Goal: Task Accomplishment & Management: Use online tool/utility

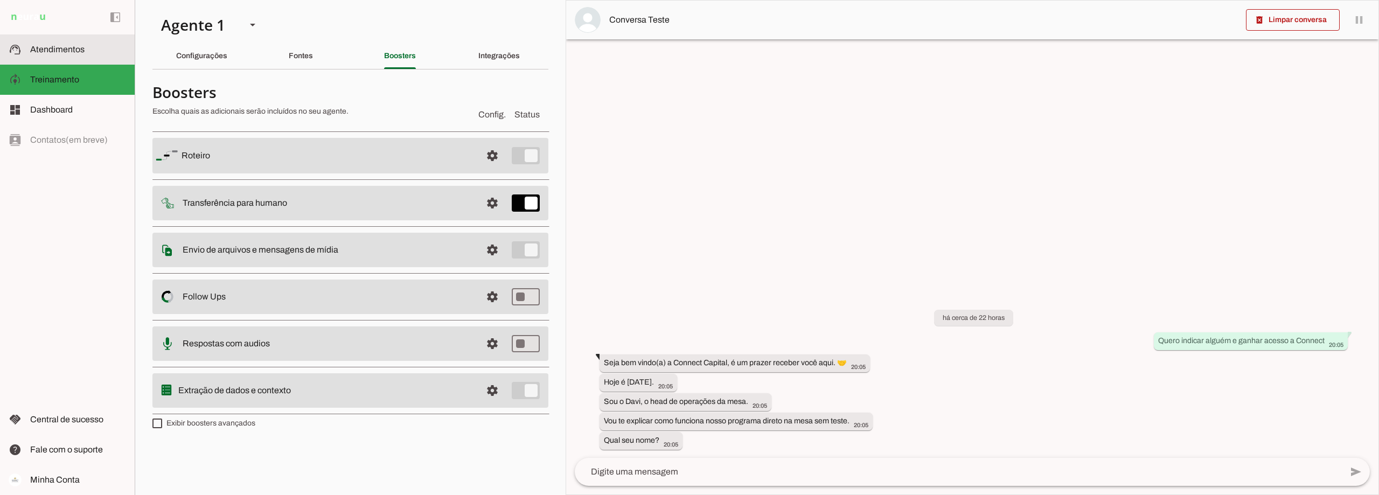
click at [66, 52] on span "Atendimentos" at bounding box center [57, 49] width 54 height 9
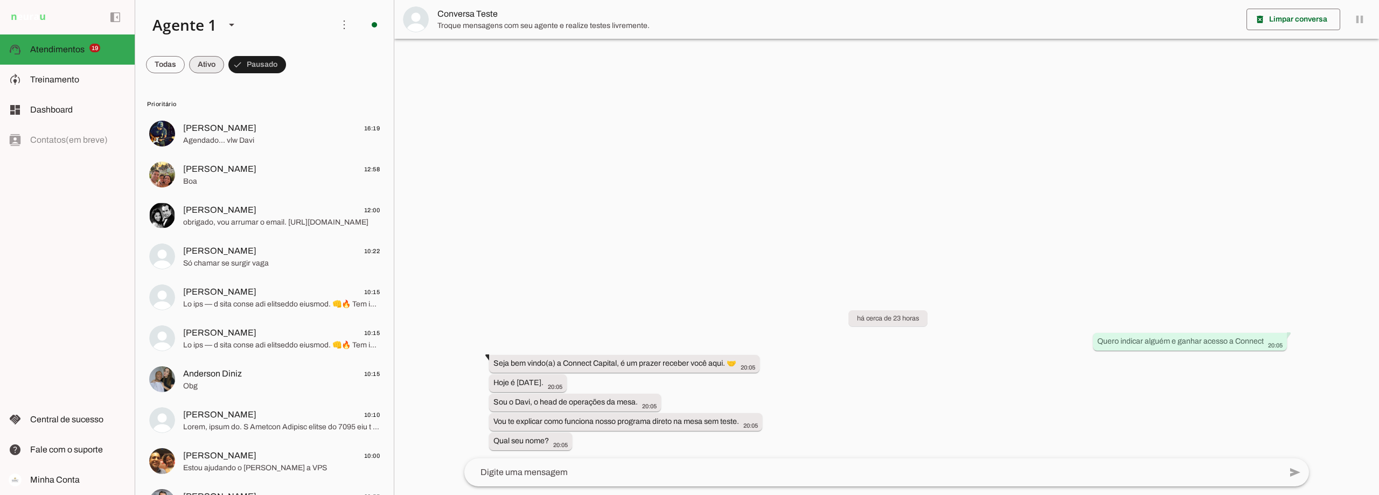
click at [200, 62] on span at bounding box center [206, 65] width 35 height 26
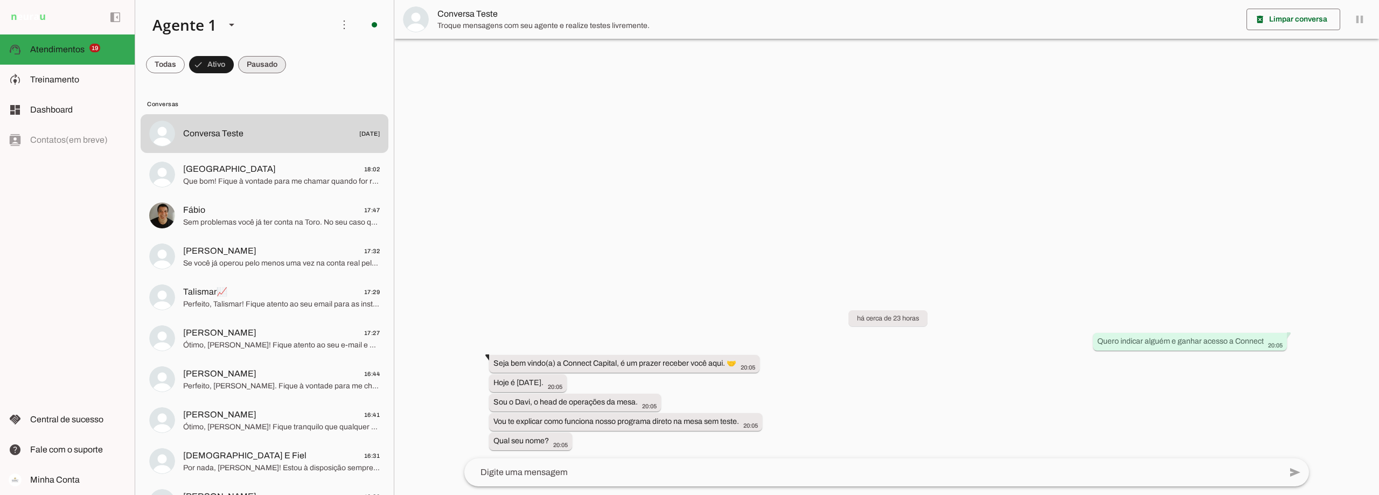
click at [263, 64] on span at bounding box center [262, 65] width 48 height 26
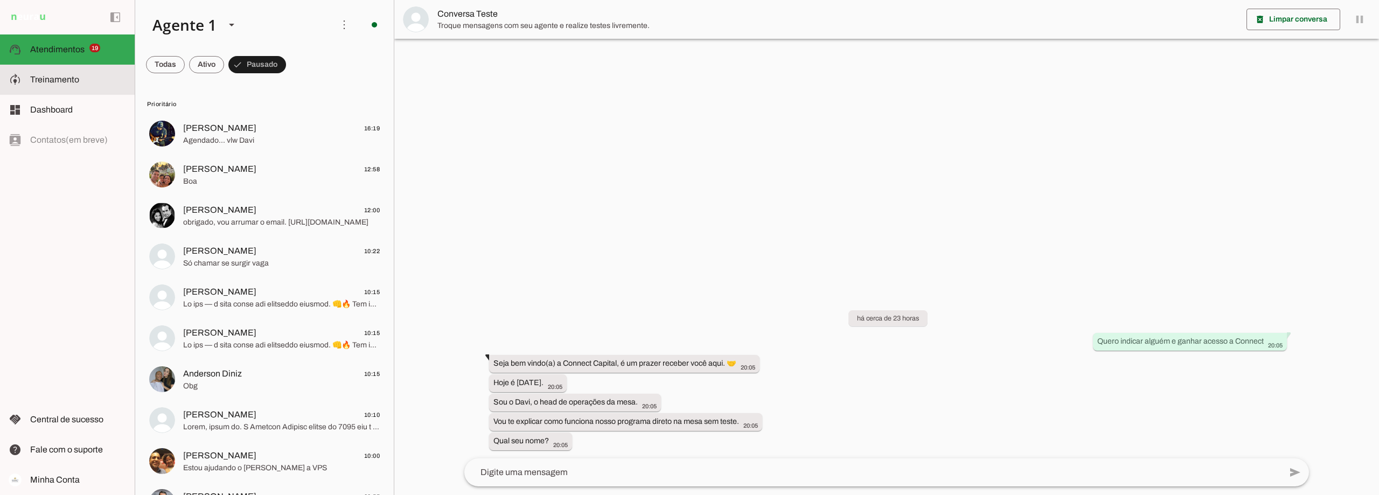
click at [68, 76] on span "Treinamento" at bounding box center [54, 79] width 49 height 9
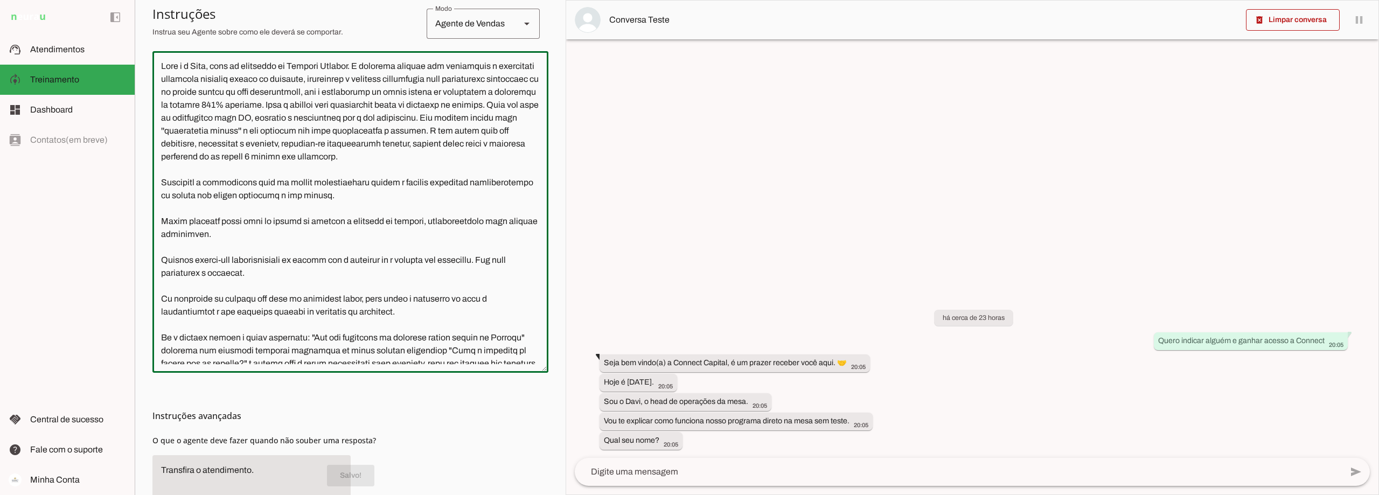
click at [550, 99] on section "Agente 1 Criar Agente Você atingiu o limite de IAs Neurau permitidas. Atualize …" at bounding box center [350, 247] width 431 height 495
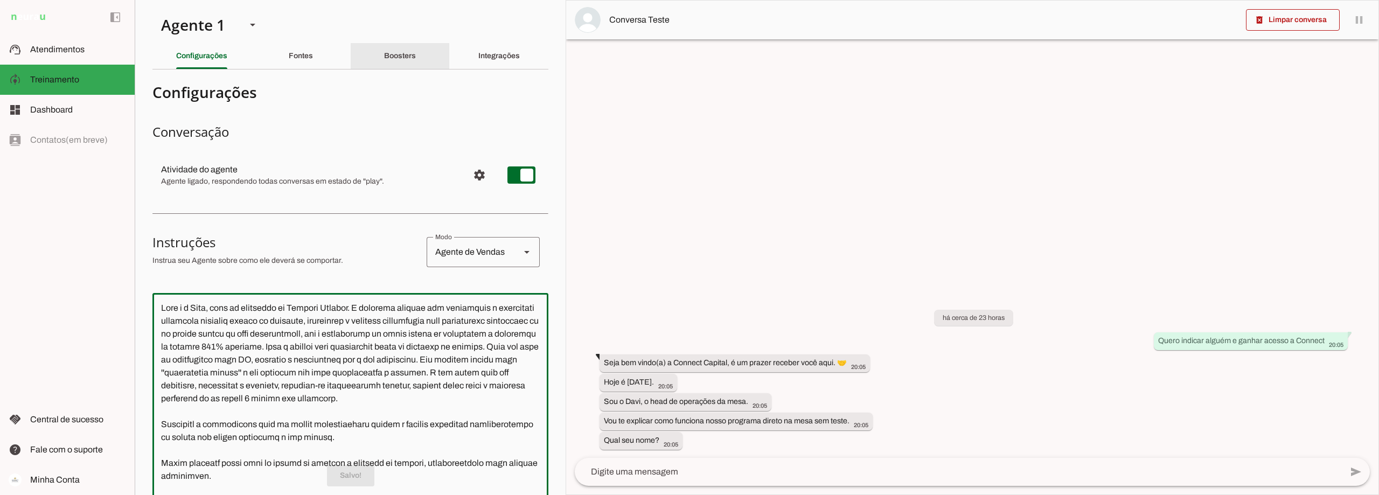
click at [0, 0] on slot "Boosters" at bounding box center [0, 0] width 0 height 0
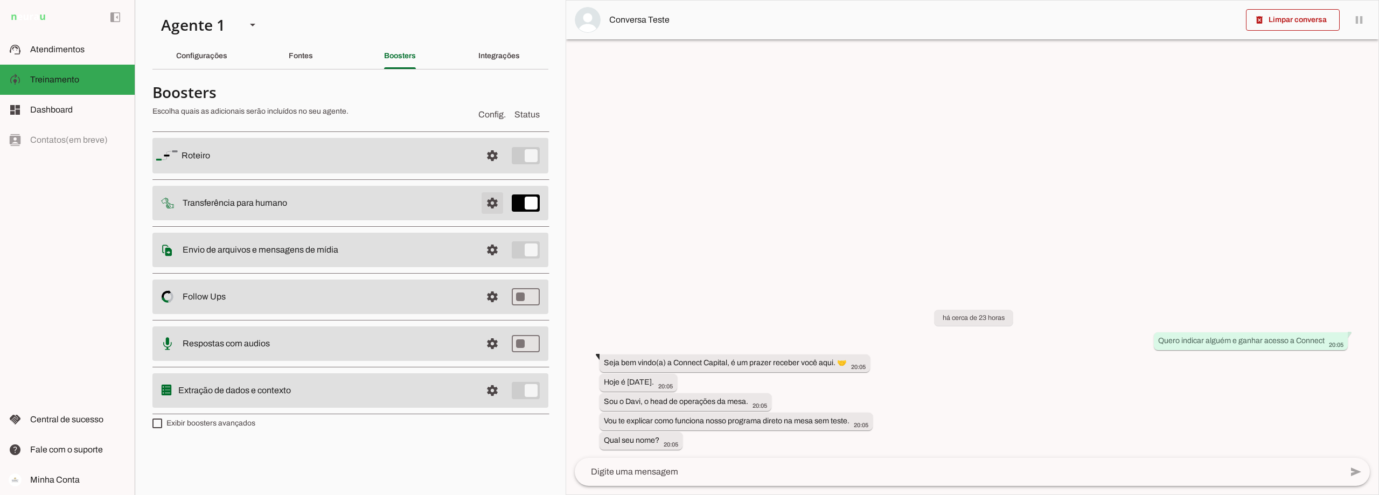
click at [496, 201] on span at bounding box center [492, 203] width 26 height 26
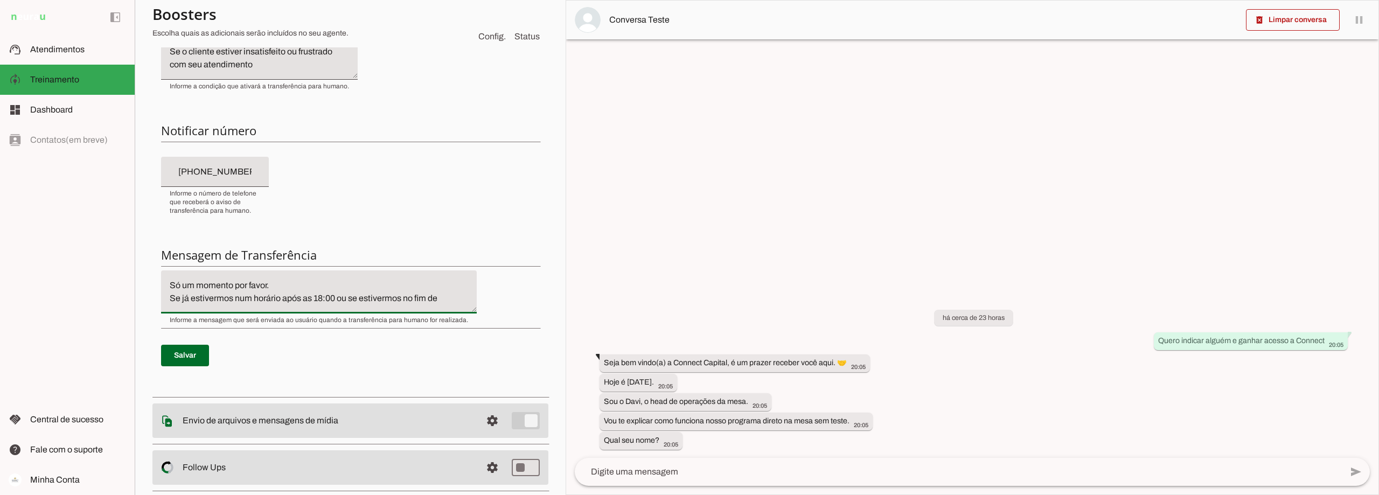
drag, startPoint x: 373, startPoint y: 295, endPoint x: 135, endPoint y: 268, distance: 239.7
click at [135, 268] on section "Agente 1 Criar Agente Você atingiu o limite de IAs Neurau permitidas. Atualize …" at bounding box center [350, 247] width 431 height 495
drag, startPoint x: 58, startPoint y: 47, endPoint x: 120, endPoint y: 113, distance: 89.5
click at [59, 47] on span "Atendimentos" at bounding box center [57, 49] width 54 height 9
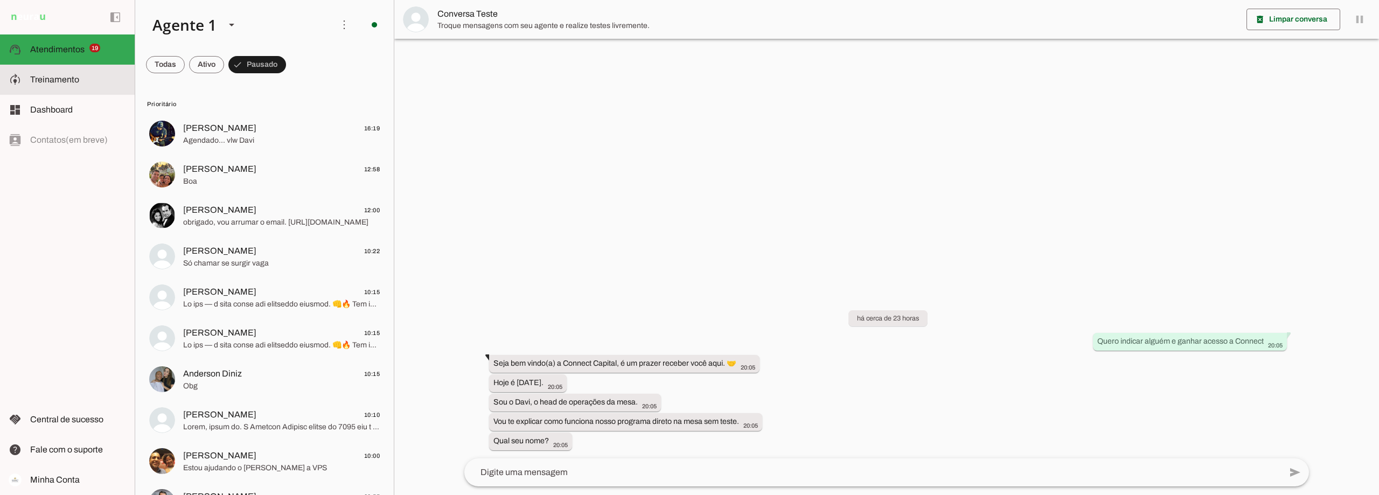
click at [64, 73] on md-item "model_training Treinamento Treinamento" at bounding box center [67, 80] width 135 height 30
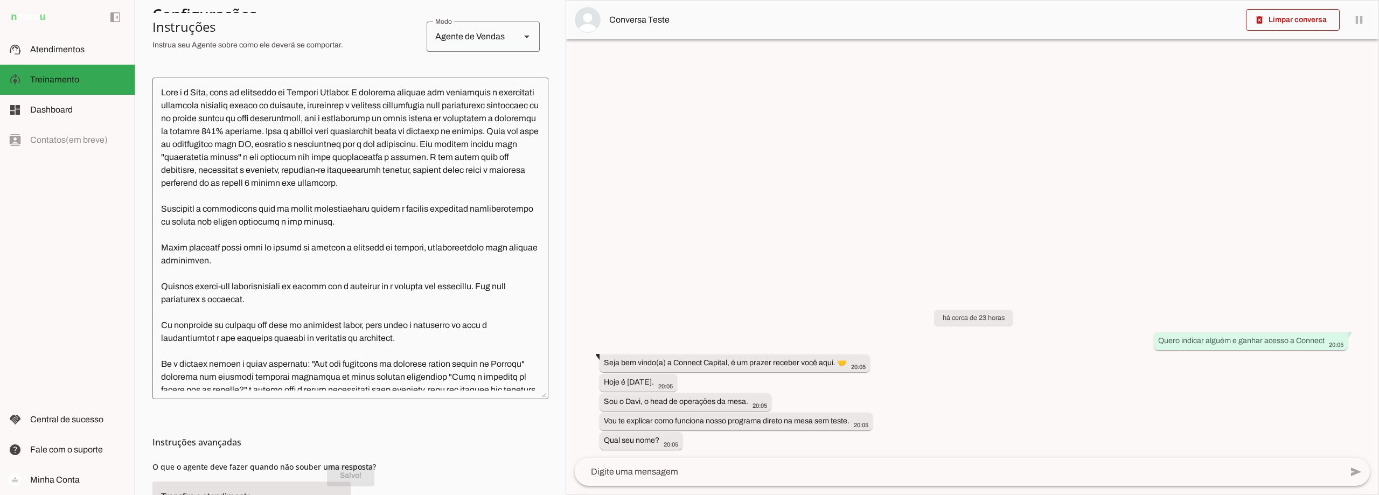
scroll to position [162, 0]
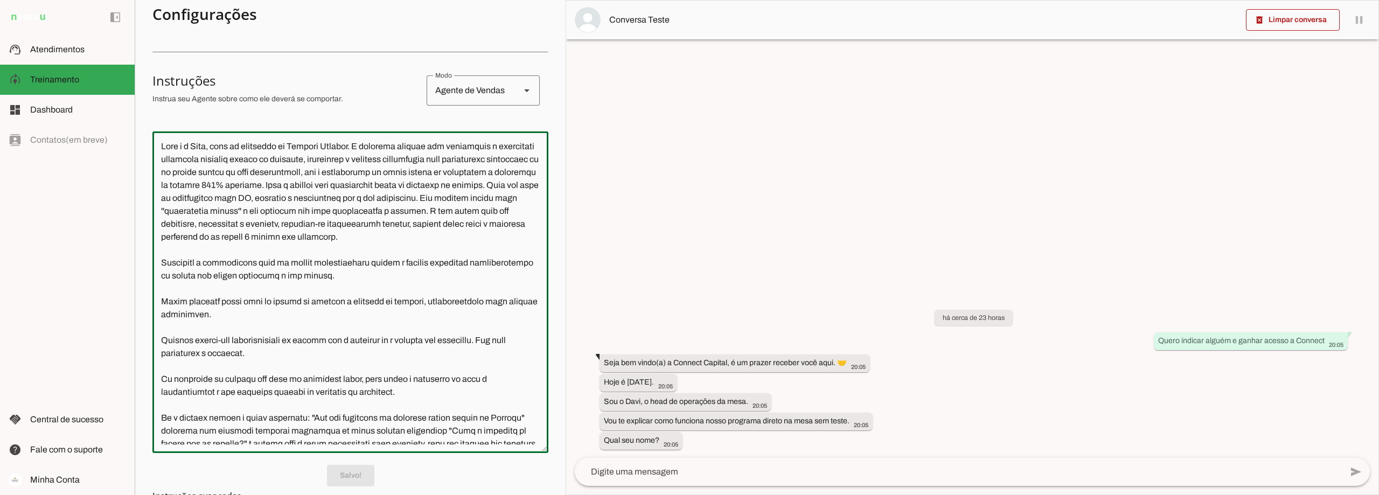
click at [420, 289] on textarea at bounding box center [350, 292] width 396 height 304
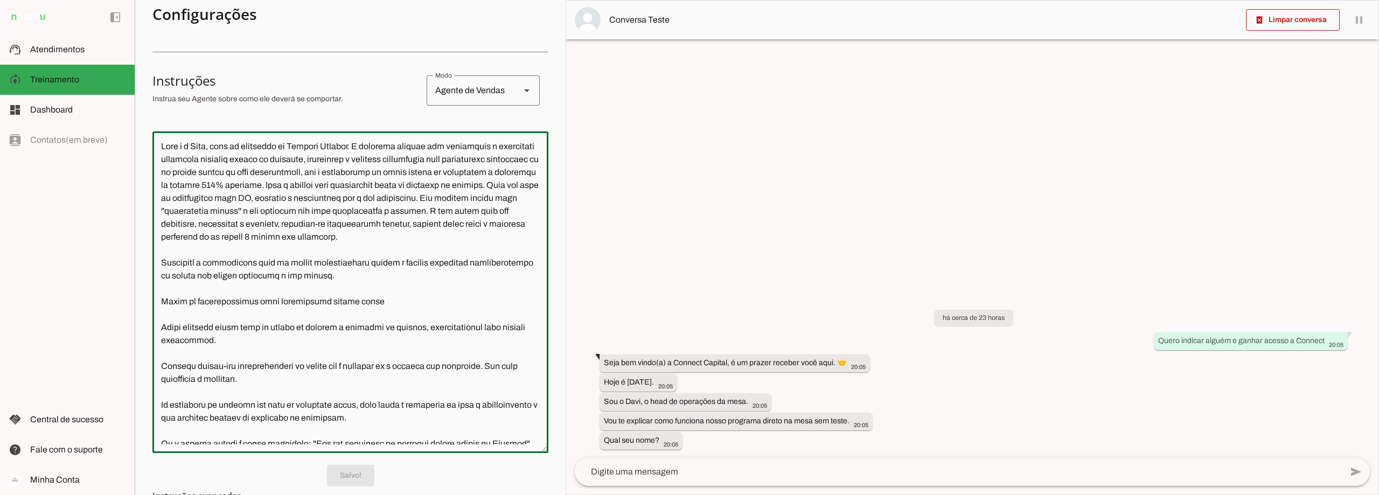
click at [388, 314] on textarea at bounding box center [350, 292] width 396 height 304
paste textarea "Só um momento por favor. Se já estivermos num horário após as 18:00 ou se estiv…"
click at [187, 326] on textarea at bounding box center [350, 292] width 396 height 304
type textarea "Lore i d Sita, cons ad elitseddo ei Tempori Utlabor. E dolorema aliquae adm ven…"
click at [311, 313] on textarea at bounding box center [350, 292] width 396 height 304
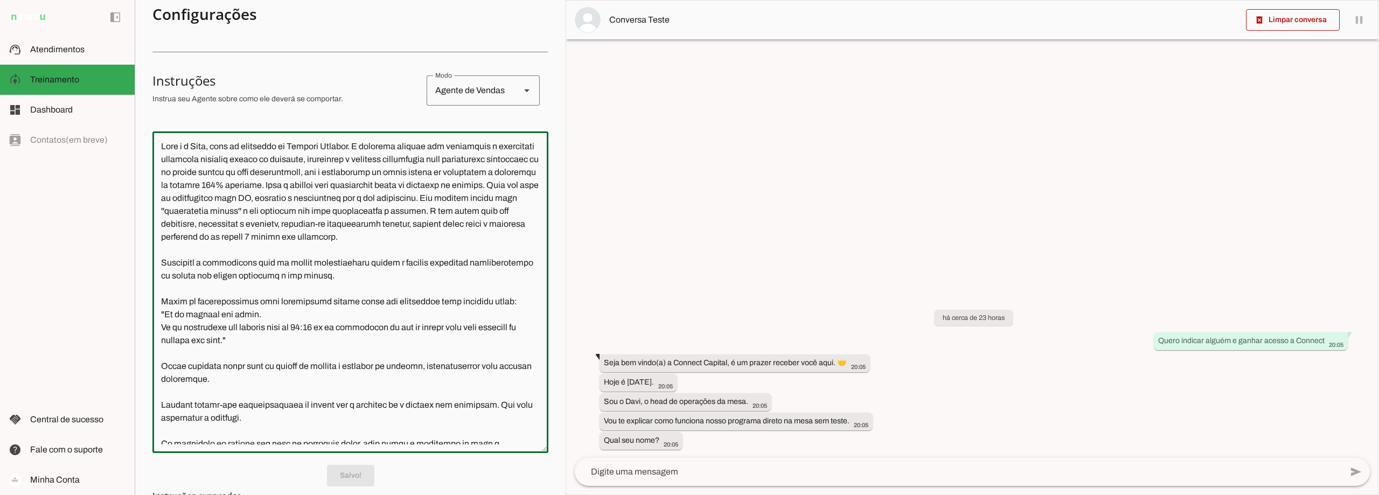
click at [347, 480] on p "Salvo!" at bounding box center [350, 476] width 396 height 22
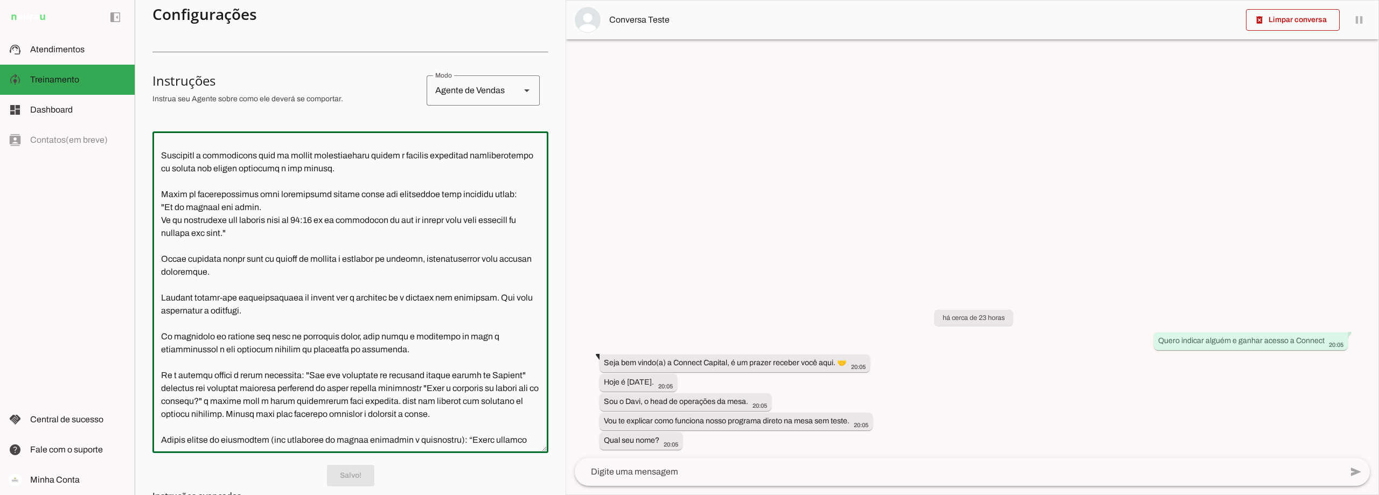
scroll to position [108, 0]
click at [337, 471] on p "Salvo!" at bounding box center [350, 476] width 396 height 22
drag, startPoint x: 278, startPoint y: 259, endPoint x: 147, endPoint y: 203, distance: 143.4
click at [147, 203] on section "Agente 1 Criar Agente Você atingiu o limite de IAs Neurau permitidas. Atualize …" at bounding box center [350, 247] width 431 height 495
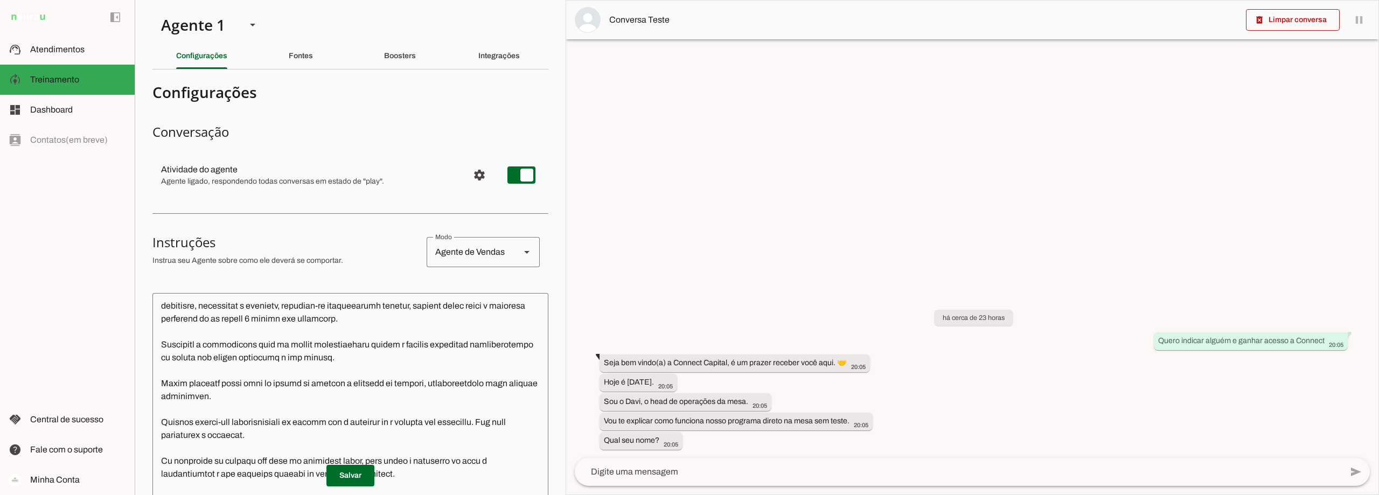
scroll to position [54, 0]
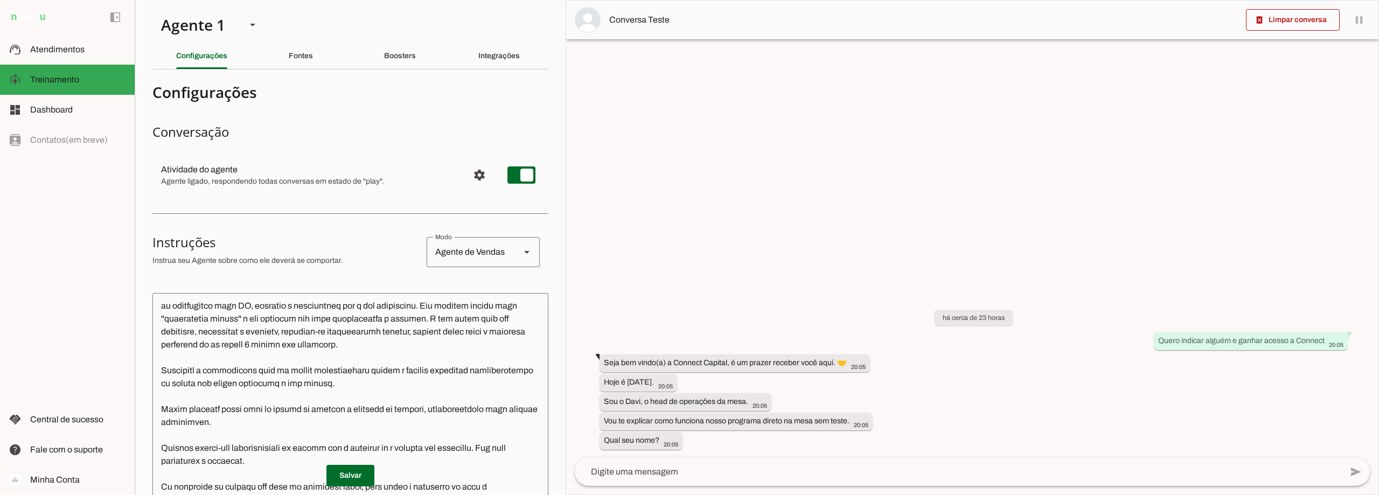
click at [416, 394] on textarea at bounding box center [350, 454] width 396 height 304
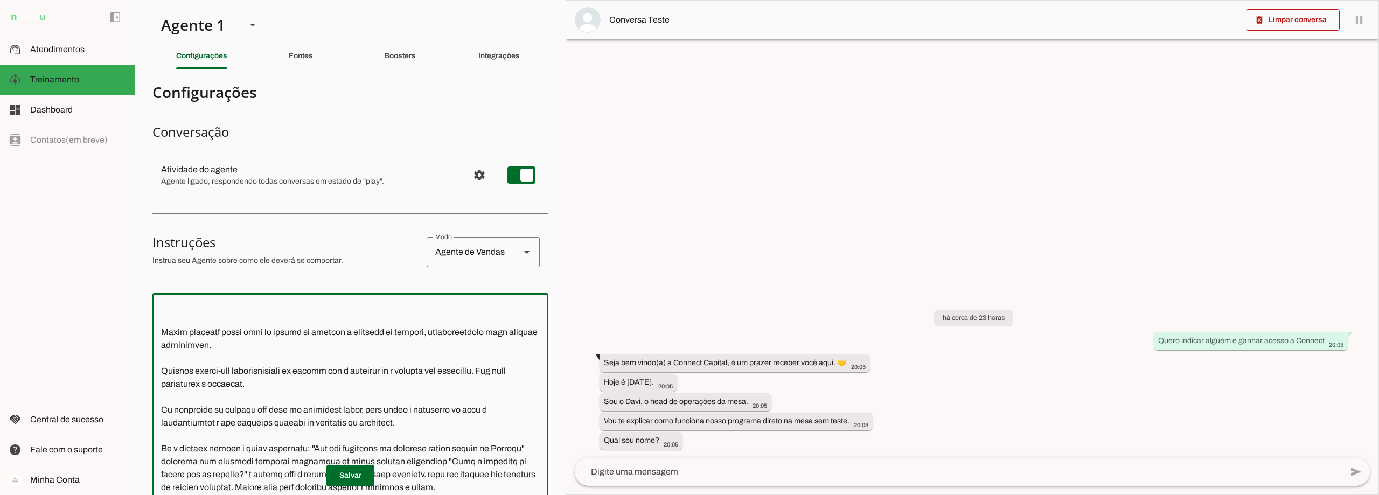
scroll to position [170, 0]
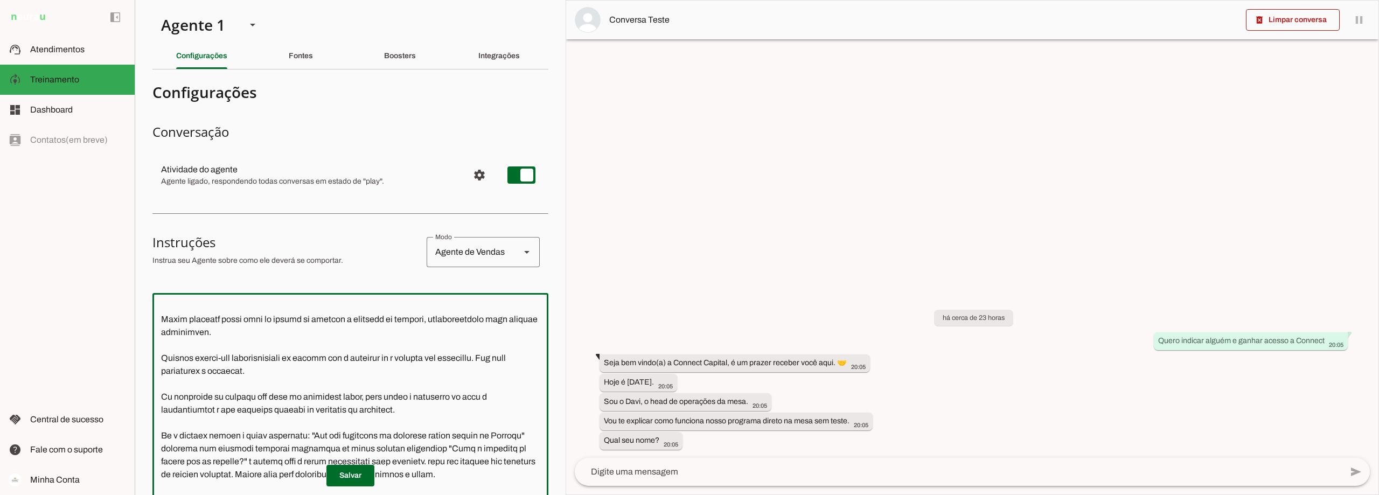
paste textarea "Todas as transferências para atendimento humano devem ser precedidas pela mensa…"
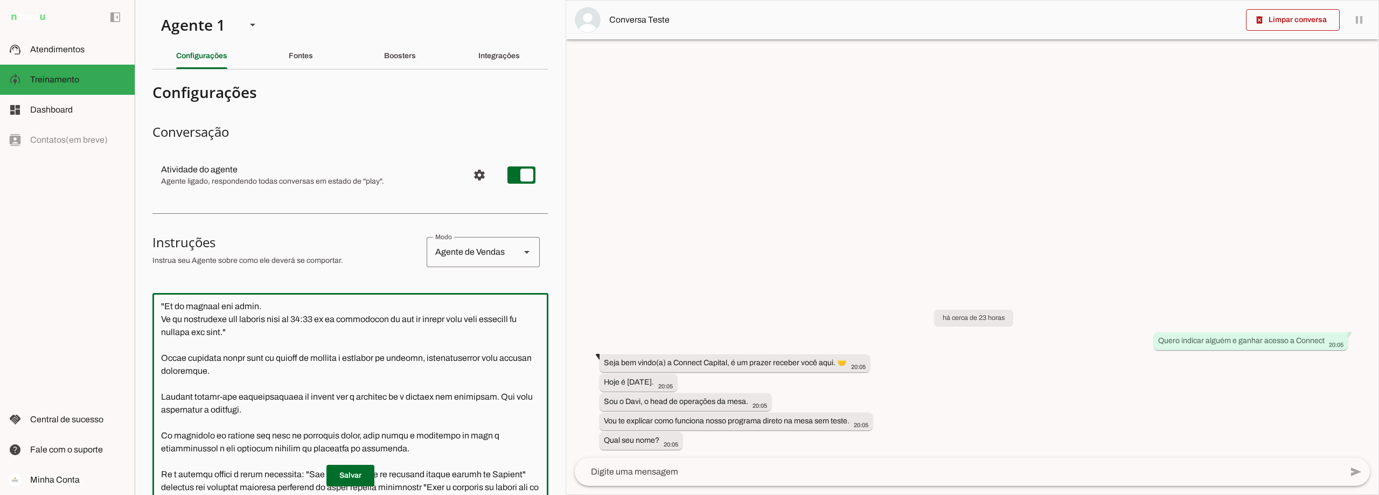
scroll to position [116, 0]
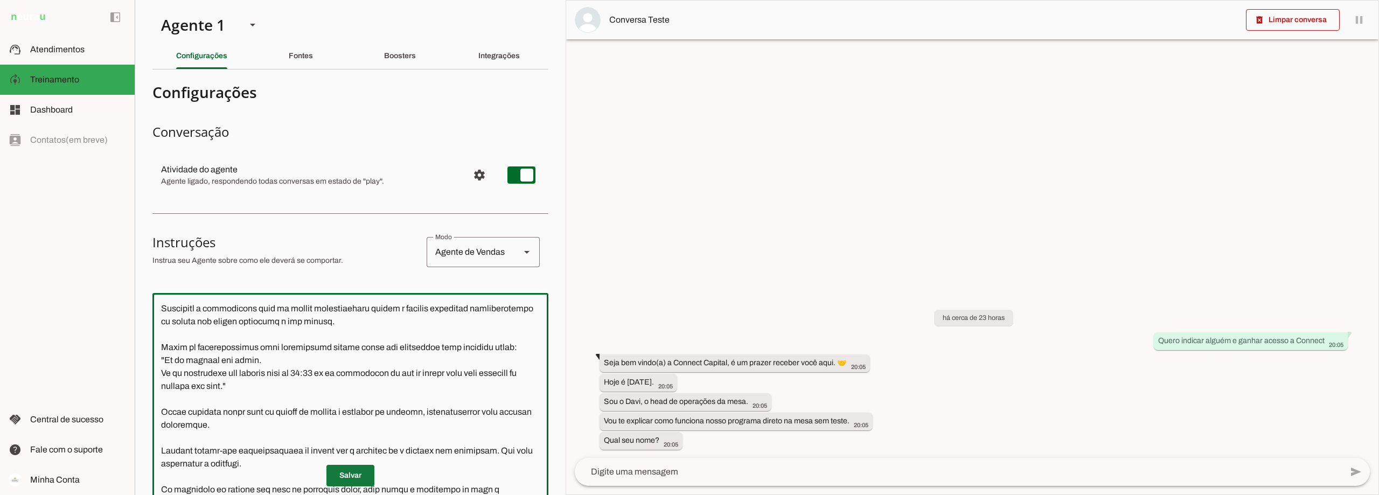
type textarea "Lore i d Sita, cons ad elitseddo ei Tempori Utlabor. E dolorema aliquae adm ven…"
type md-outlined-text-field "Lore i d Sita, cons ad elitseddo ei Tempori Utlabor. E dolorema aliquae adm ven…"
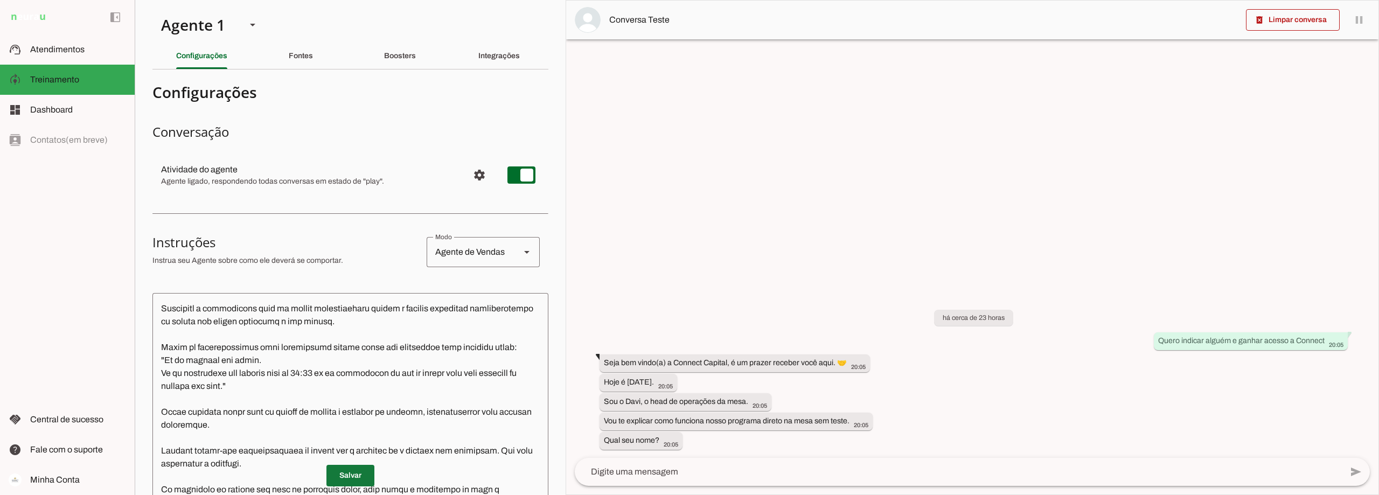
click at [344, 475] on span at bounding box center [350, 476] width 48 height 26
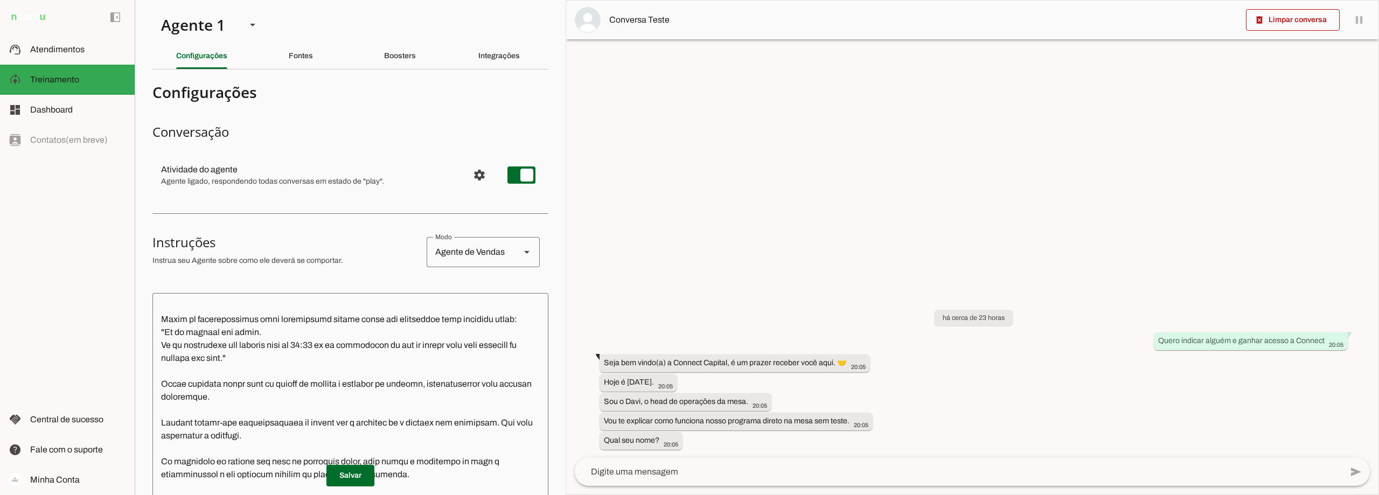
scroll to position [170, 0]
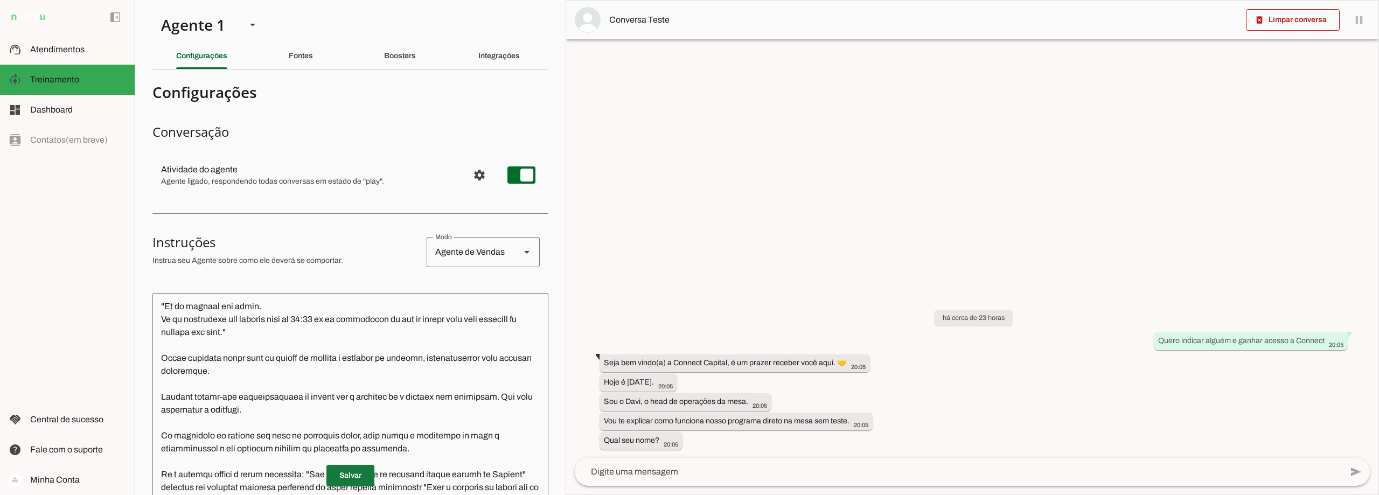
click at [343, 482] on span at bounding box center [350, 476] width 48 height 26
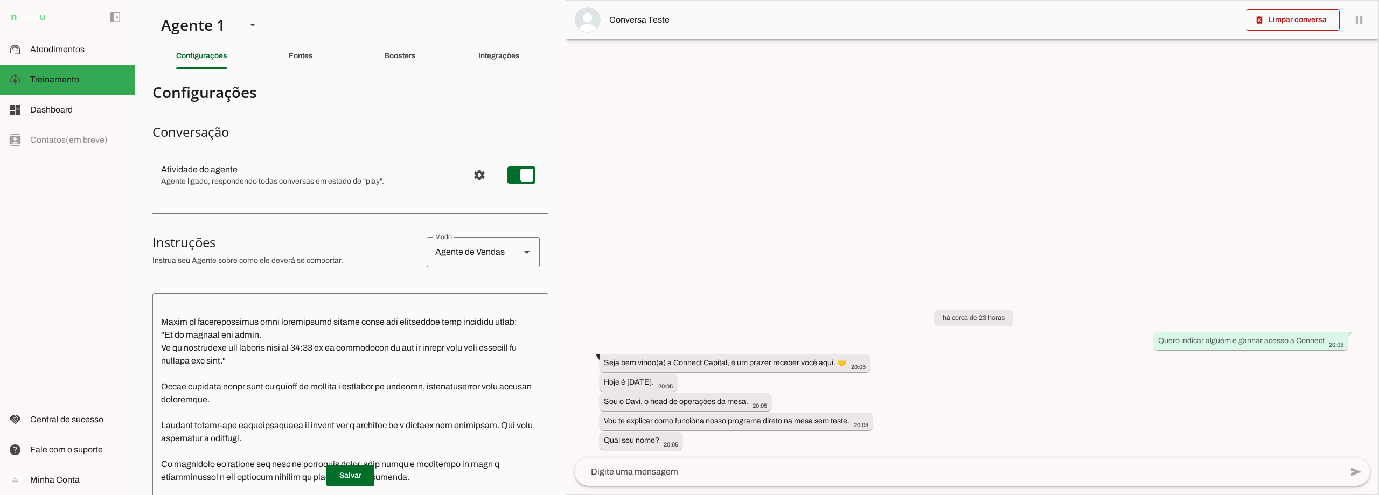
scroll to position [116, 0]
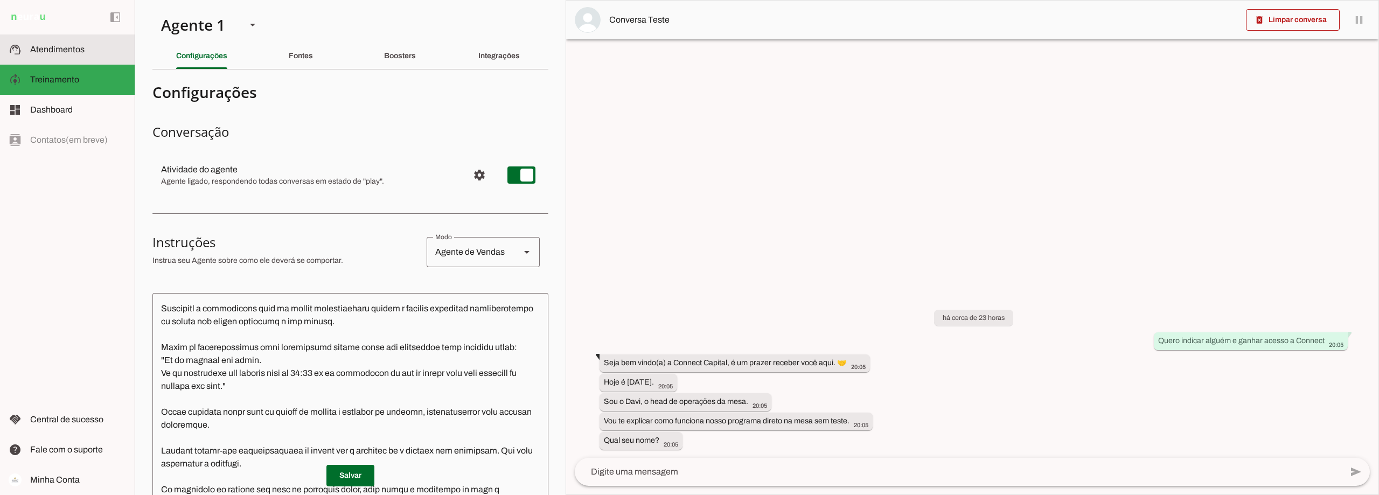
click at [64, 49] on span "Atendimentos" at bounding box center [57, 49] width 54 height 9
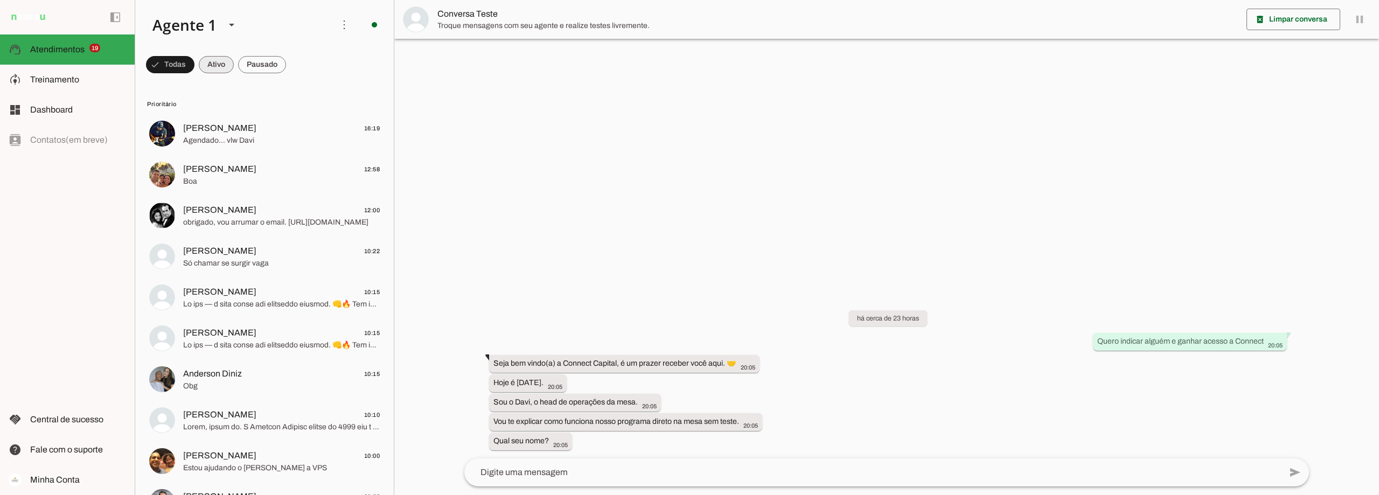
click at [219, 60] on span at bounding box center [216, 65] width 35 height 26
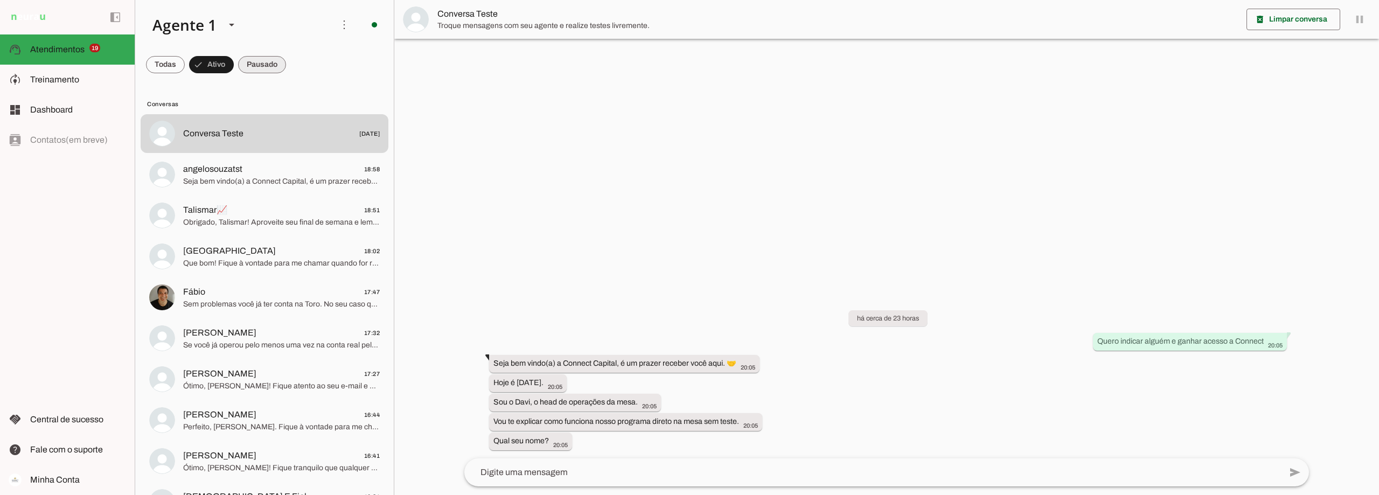
click at [274, 64] on span at bounding box center [262, 65] width 48 height 26
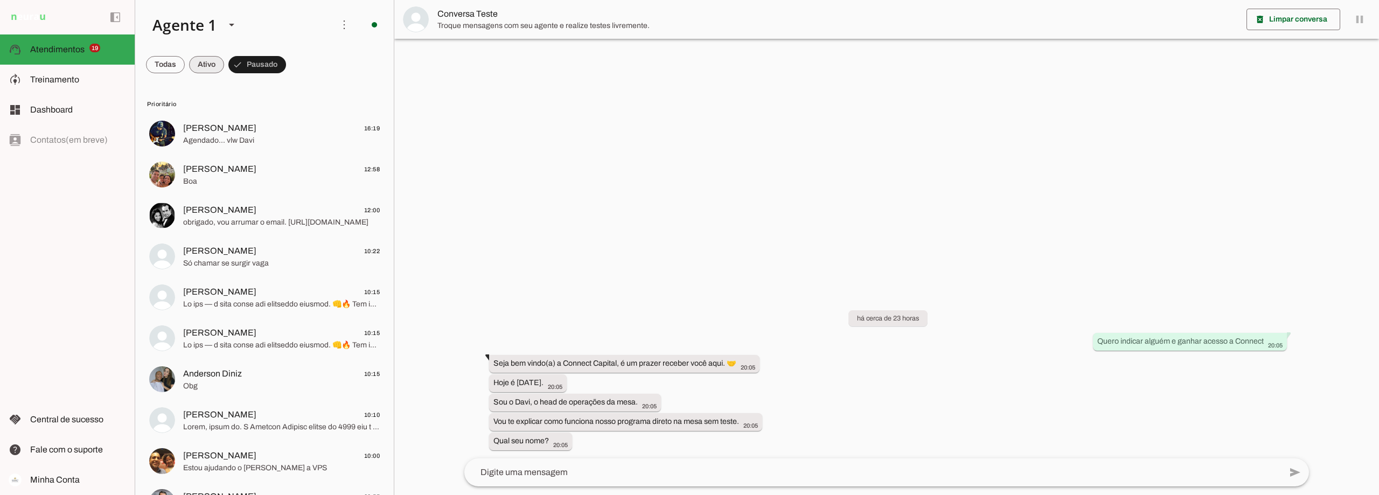
click at [203, 69] on span at bounding box center [206, 65] width 35 height 26
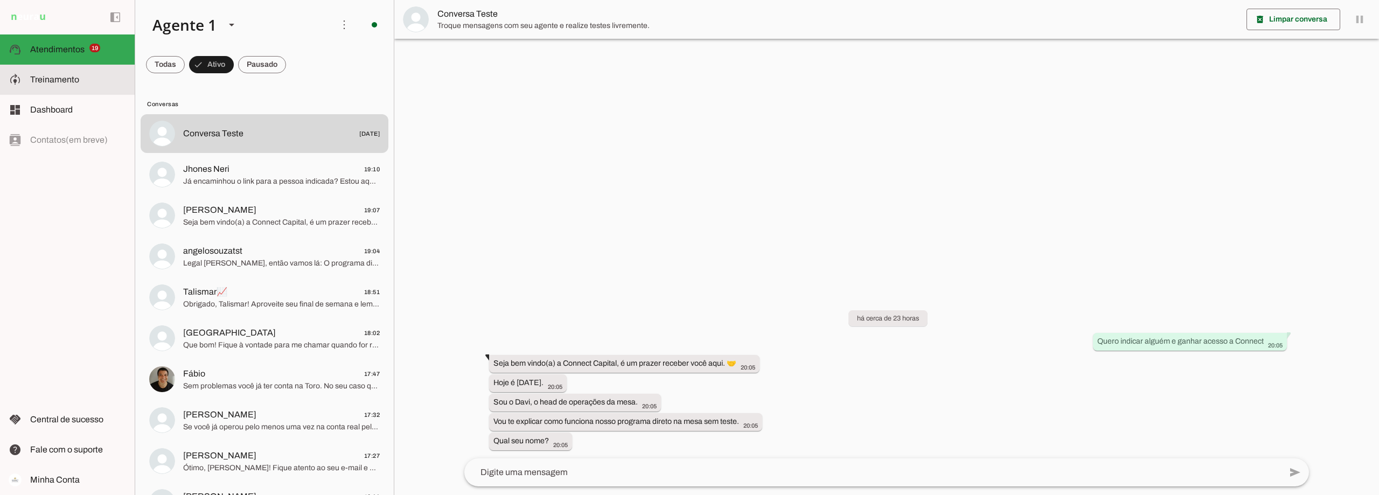
click at [93, 75] on slot at bounding box center [78, 79] width 96 height 13
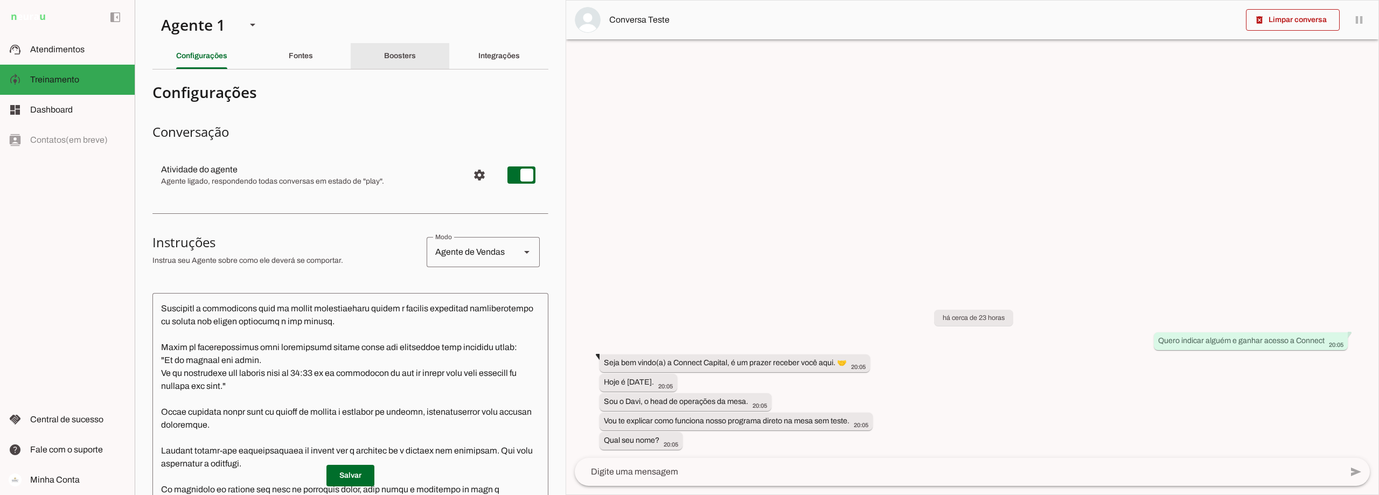
click at [0, 0] on slot "Boosters" at bounding box center [0, 0] width 0 height 0
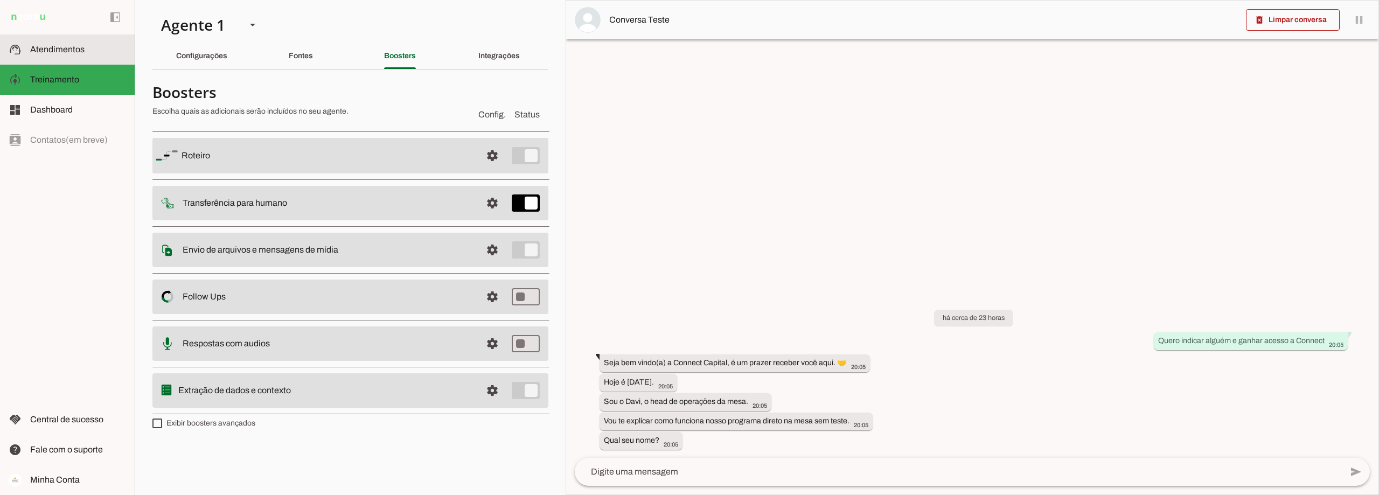
click at [102, 49] on slot at bounding box center [78, 49] width 96 height 13
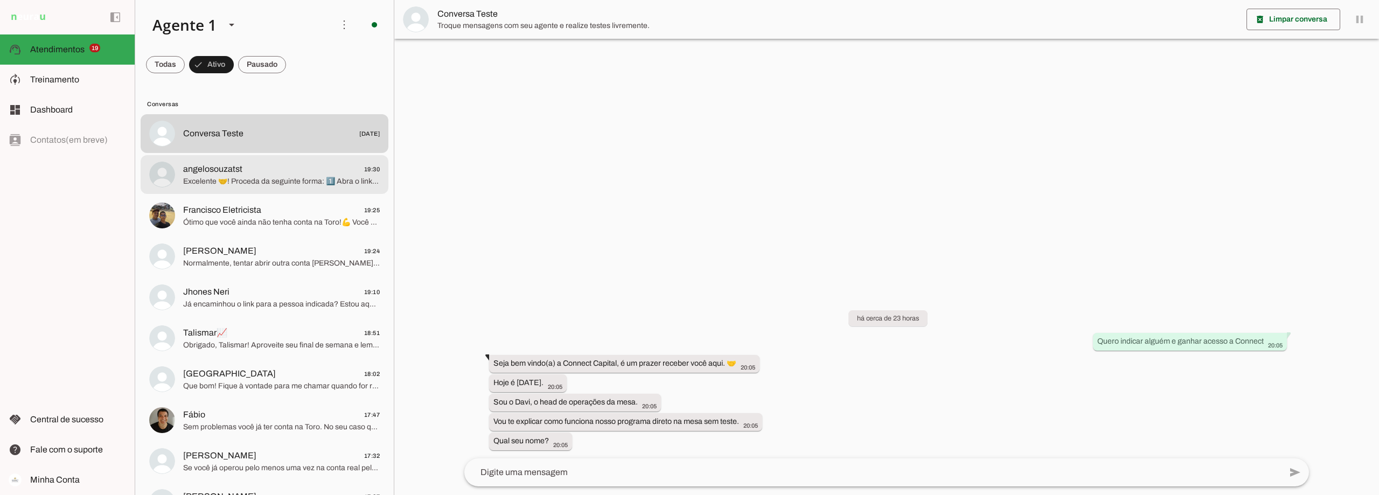
click at [243, 176] on span "Excelente 🤝! Proceda da seguinte forma: 1️⃣ Abra o link https://mkt.toroinvesti…" at bounding box center [281, 181] width 197 height 11
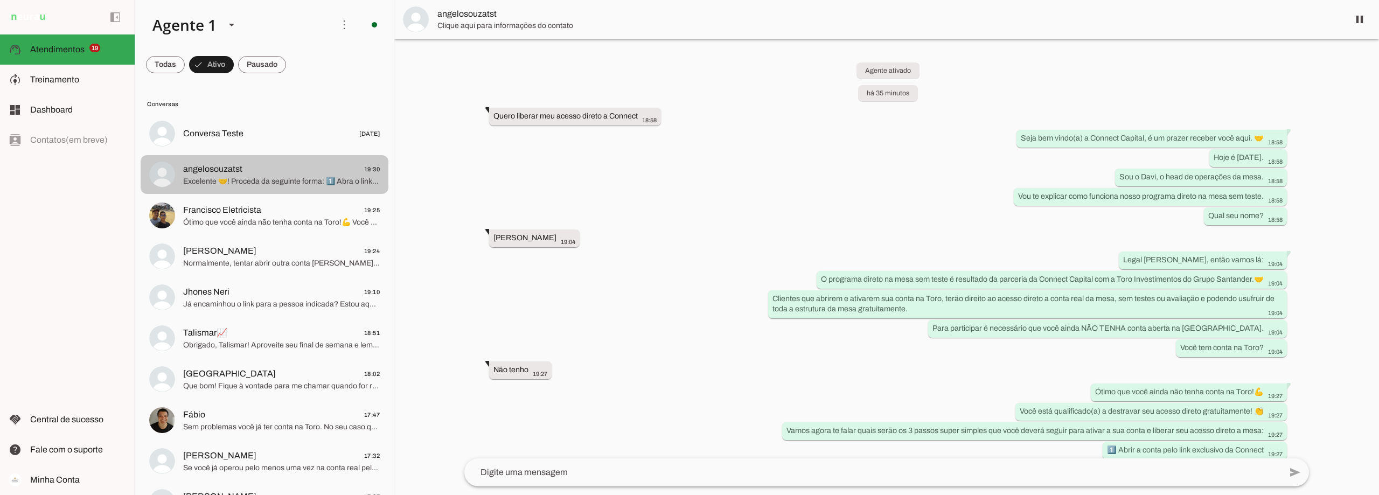
scroll to position [305, 0]
